Goal: Transaction & Acquisition: Obtain resource

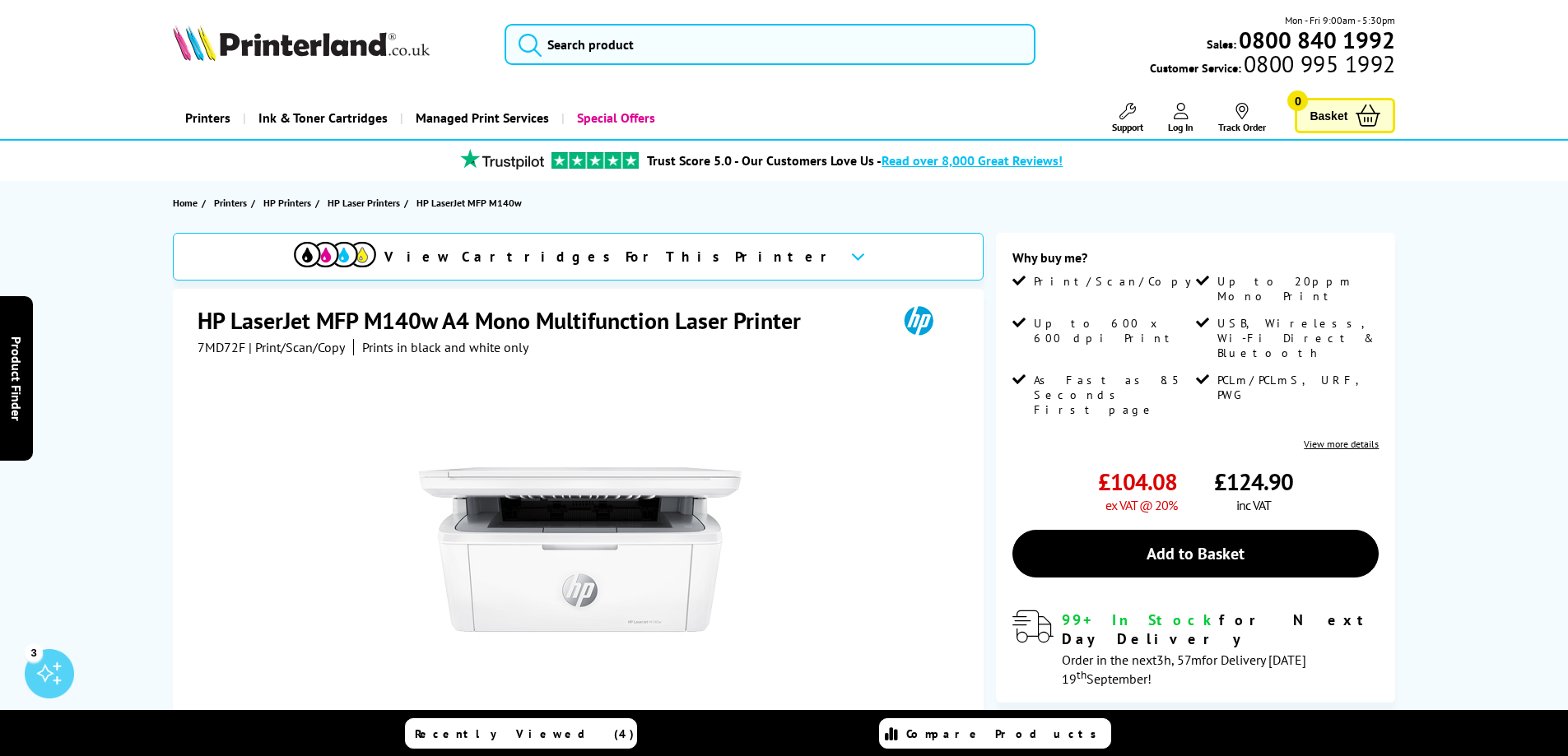
click at [665, 250] on span "View Cartridges For This Printer" at bounding box center [610, 257] width 452 height 18
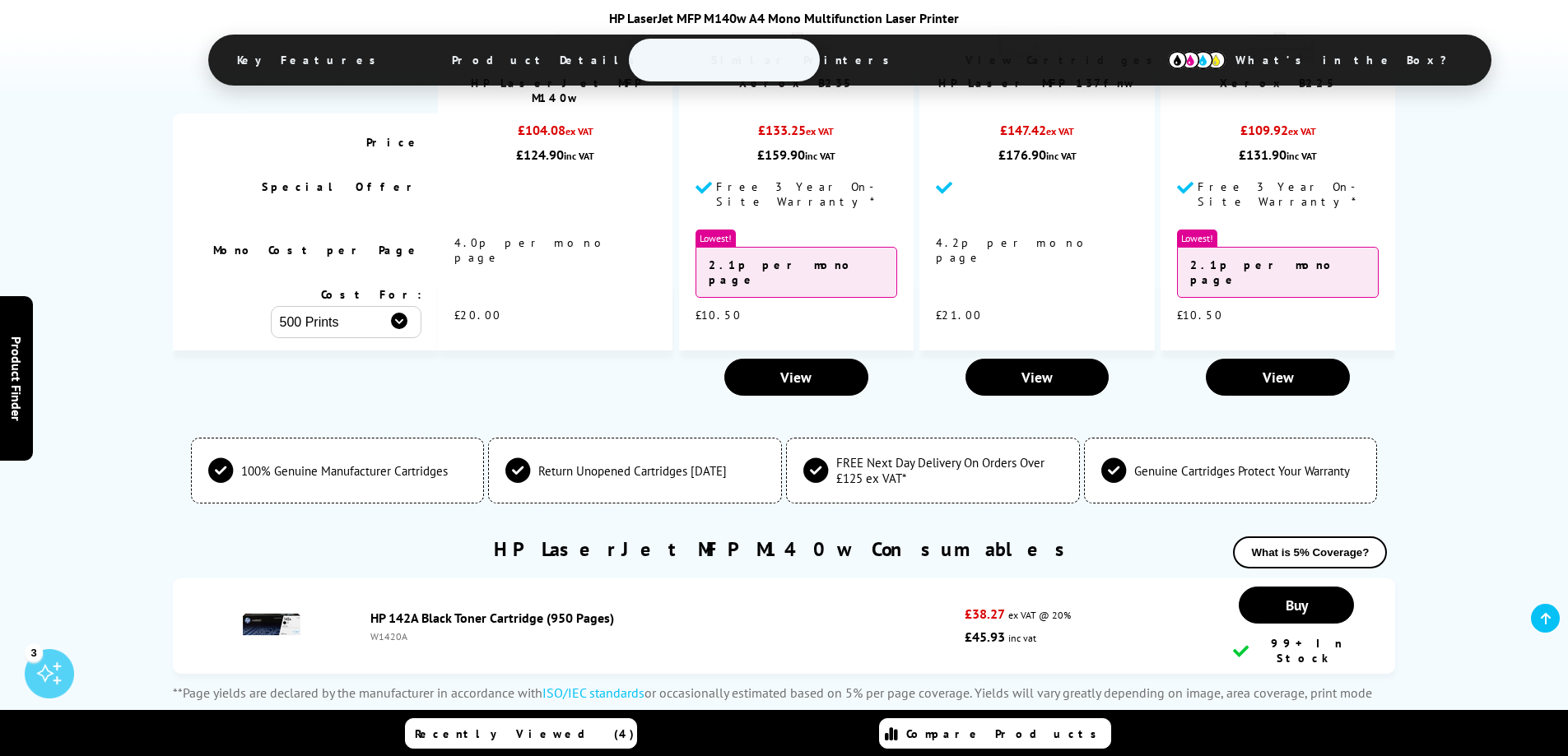
scroll to position [3948, 0]
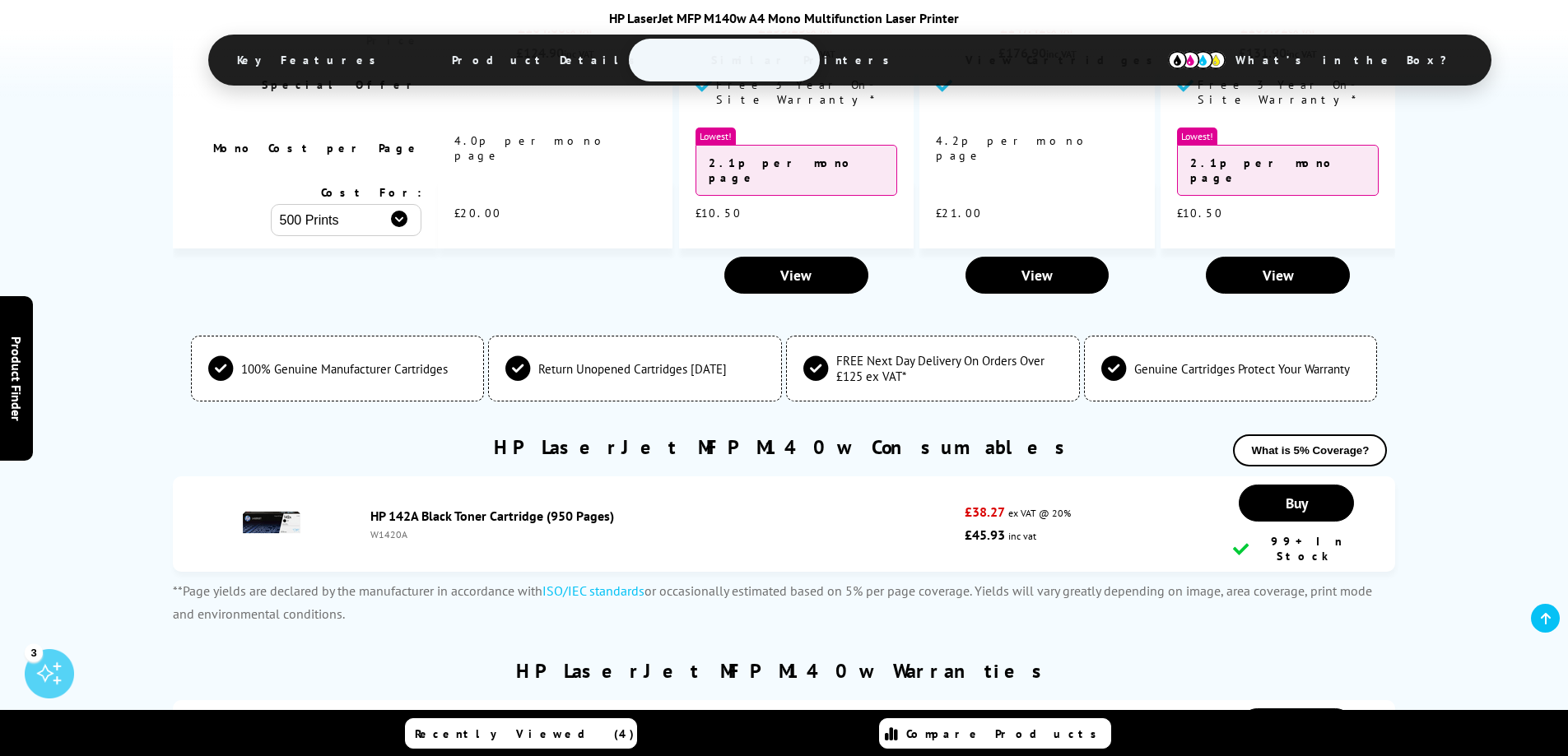
click at [447, 507] on link "HP 142A Black Toner Cartridge (950 Pages)" at bounding box center [492, 515] width 244 height 17
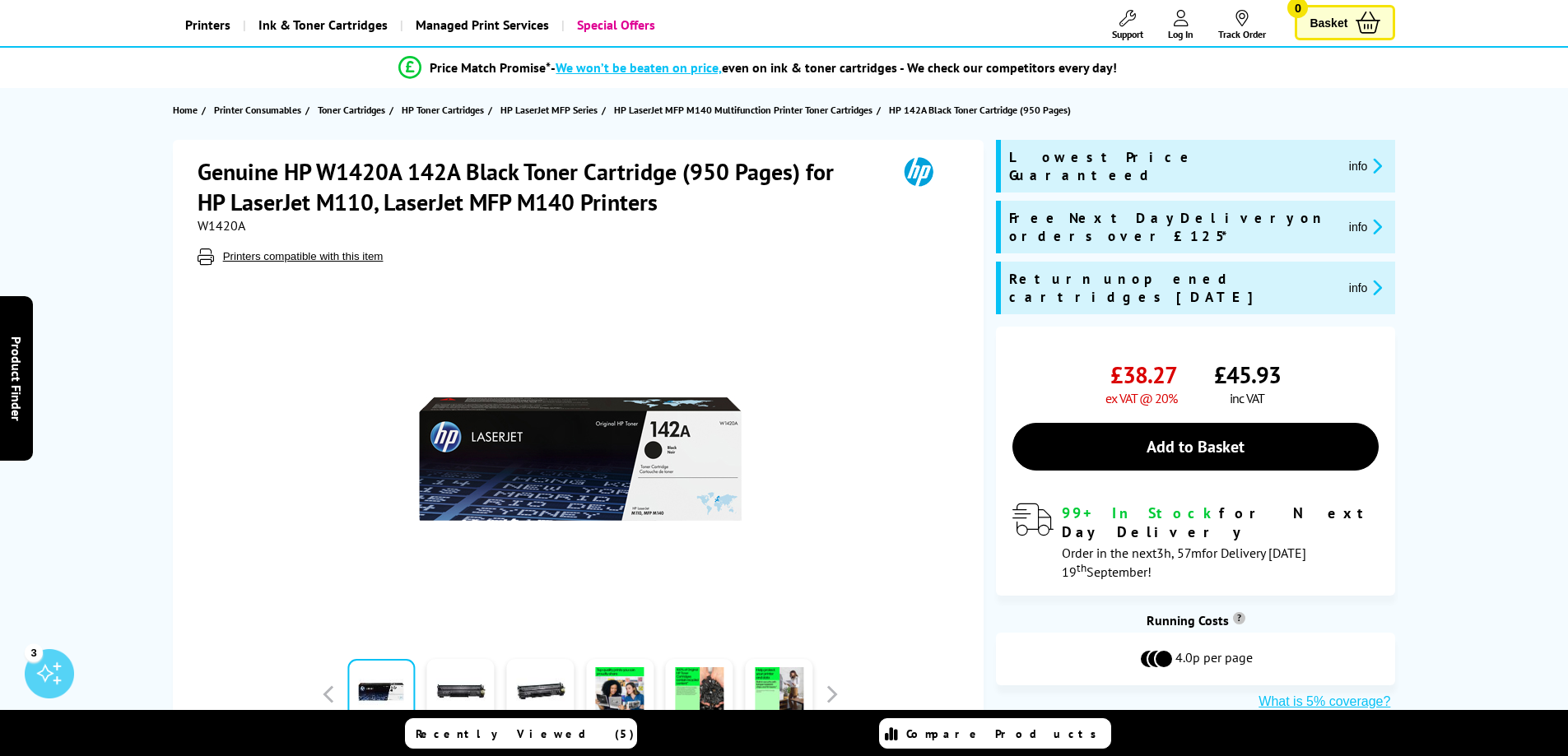
scroll to position [82, 0]
